Goal: Task Accomplishment & Management: Manage account settings

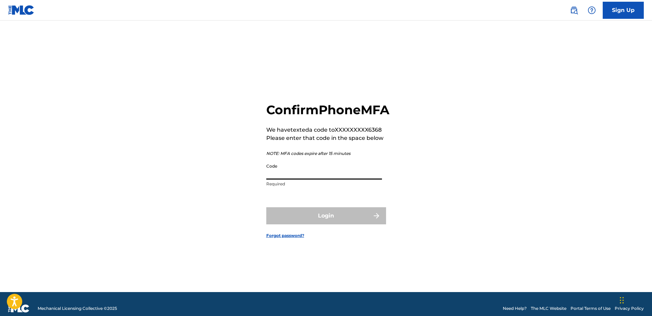
drag, startPoint x: 0, startPoint y: 0, endPoint x: 349, endPoint y: 177, distance: 391.2
click at [348, 177] on input "Code" at bounding box center [324, 170] width 116 height 20
drag, startPoint x: 43, startPoint y: 97, endPoint x: 47, endPoint y: 95, distance: 4.6
click at [43, 97] on main "Confirm Phone MFA We have texted a code to XXXXXXXXX6368 Please enter that code…" at bounding box center [326, 157] width 652 height 272
click at [286, 176] on input "Code" at bounding box center [324, 170] width 116 height 20
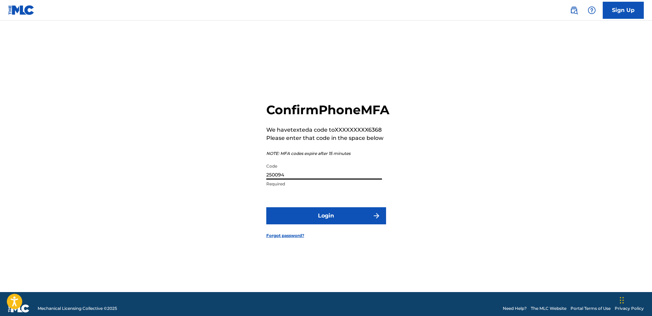
type input "250094"
click at [266, 207] on button "Login" at bounding box center [326, 215] width 120 height 17
